Goal: Check status: Check status

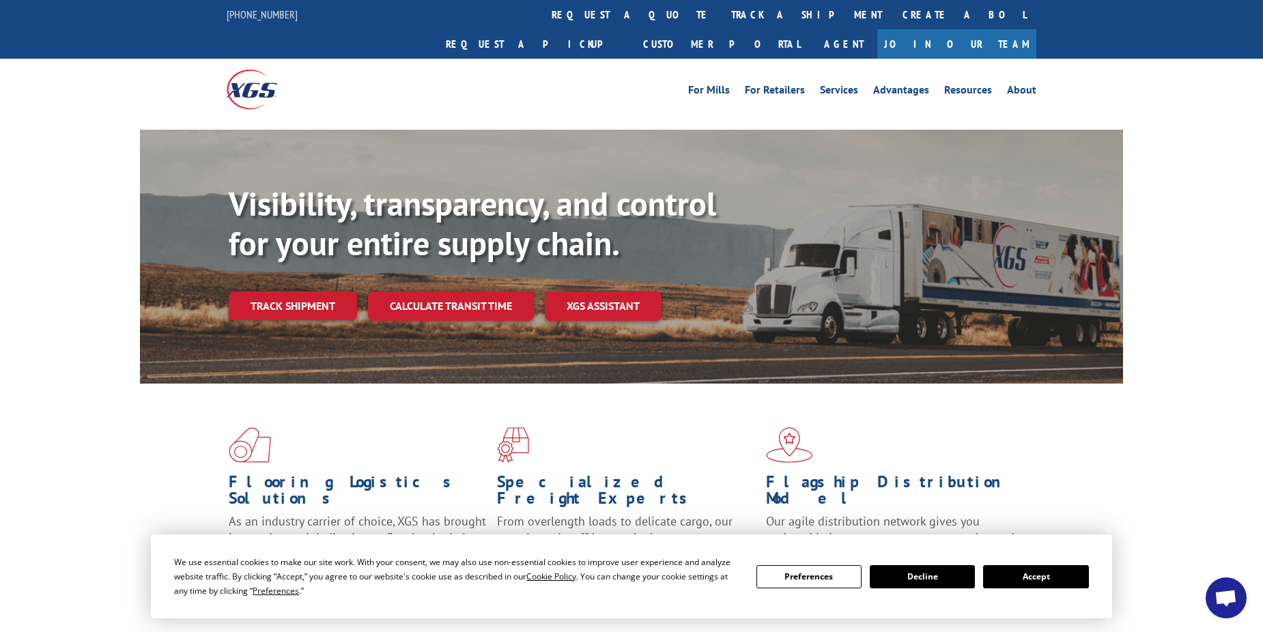
click at [1038, 582] on button "Accept" at bounding box center [1035, 576] width 105 height 23
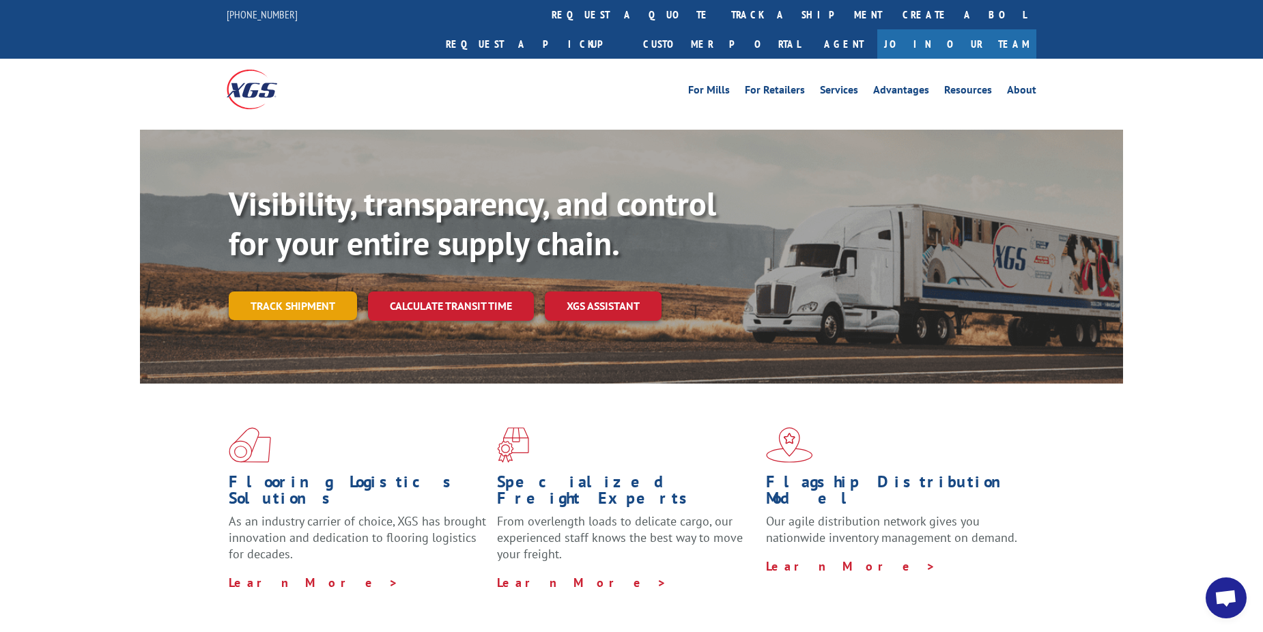
click at [285, 292] on link "Track shipment" at bounding box center [293, 306] width 128 height 29
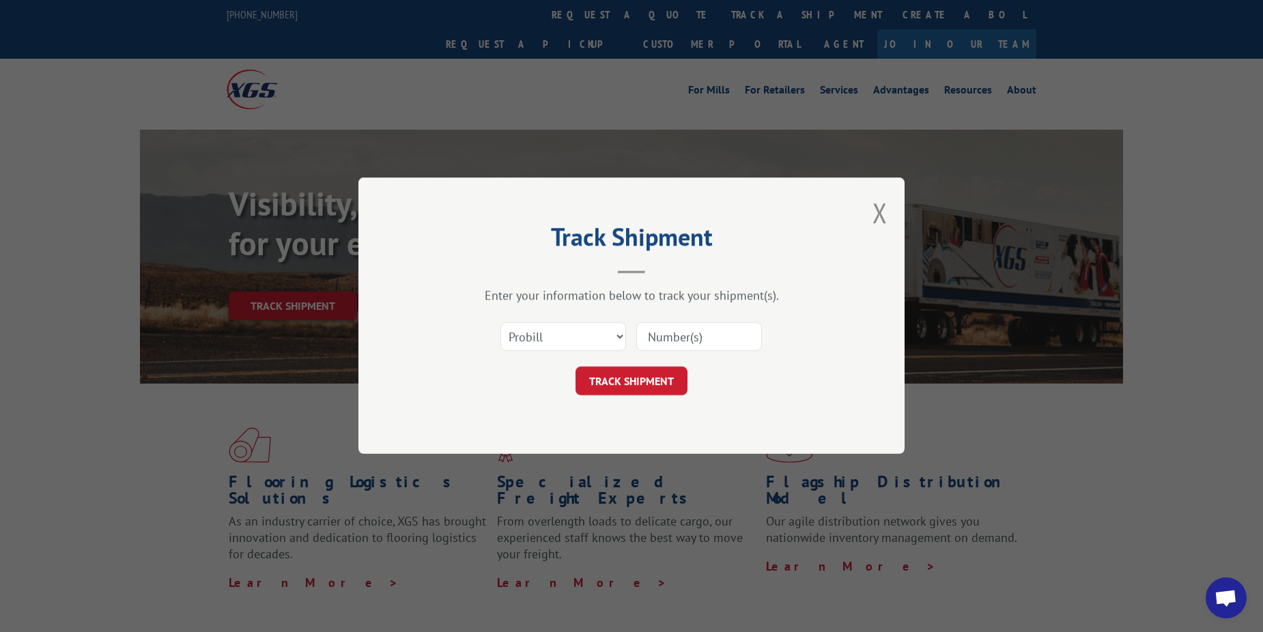
click at [681, 343] on input at bounding box center [699, 337] width 126 height 29
paste input "17665094"
type input "17665094"
click at [657, 373] on button "TRACK SHIPMENT" at bounding box center [632, 381] width 112 height 29
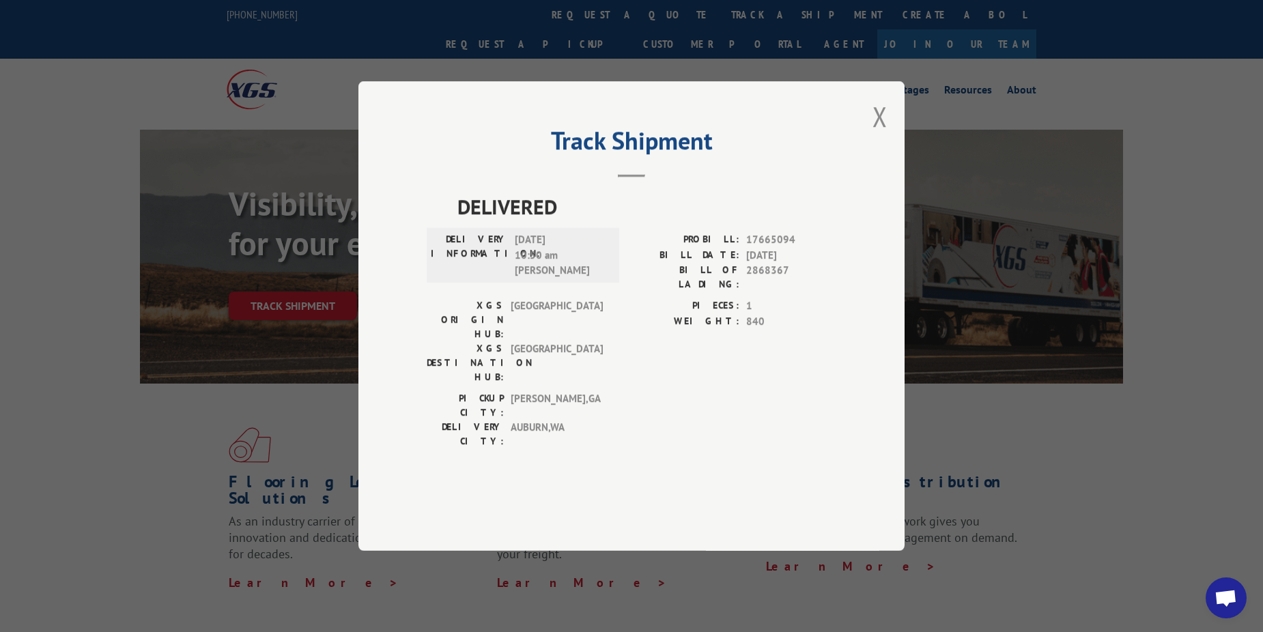
click at [656, 421] on div "DELIVERED DELIVERY INFORMATION: [DATE] 10:50 am [PERSON_NAME]: 17665094 BILL DA…" at bounding box center [632, 341] width 410 height 301
click at [887, 134] on button "Close modal" at bounding box center [880, 116] width 15 height 36
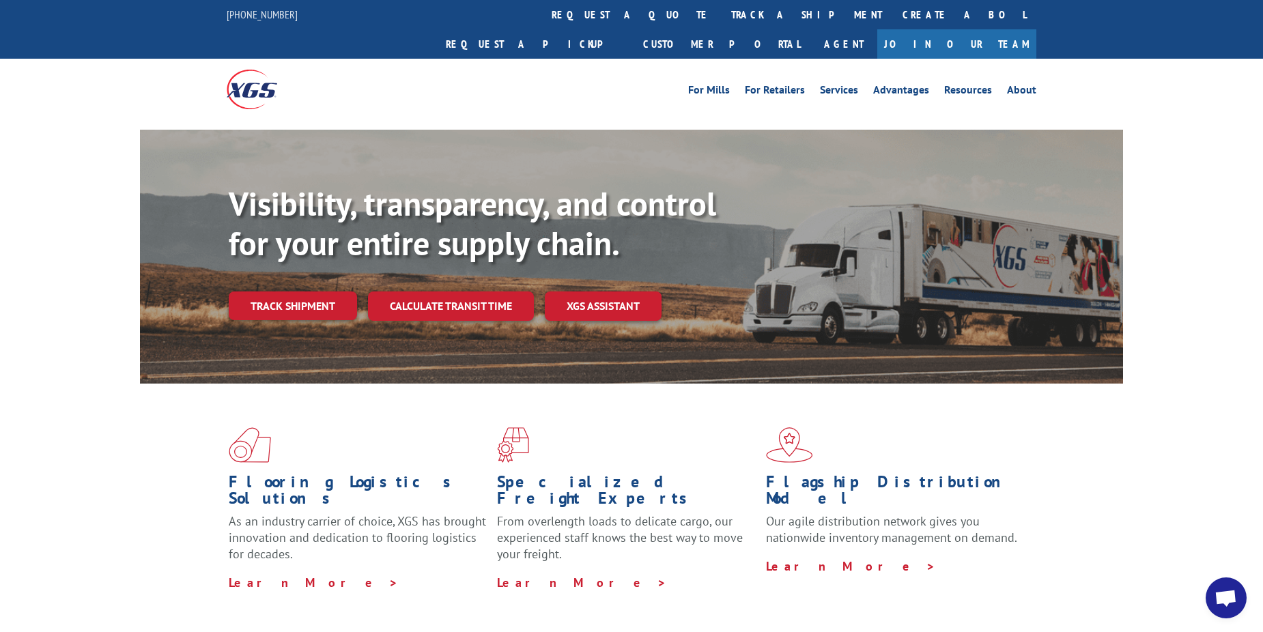
click at [125, 444] on div "Flooring Logistics Solutions As an industry carrier of choice, XGS has brought …" at bounding box center [631, 521] width 1263 height 274
drag, startPoint x: 114, startPoint y: 436, endPoint x: 150, endPoint y: 425, distance: 37.8
click at [150, 425] on div "Flooring Logistics Solutions As an industry carrier of choice, XGS has brought …" at bounding box center [631, 521] width 1263 height 274
drag, startPoint x: 150, startPoint y: 425, endPoint x: 128, endPoint y: 388, distance: 43.8
click at [80, 408] on div "Flooring Logistics Solutions As an industry carrier of choice, XGS has brought …" at bounding box center [631, 521] width 1263 height 274
